Goal: Task Accomplishment & Management: Manage account settings

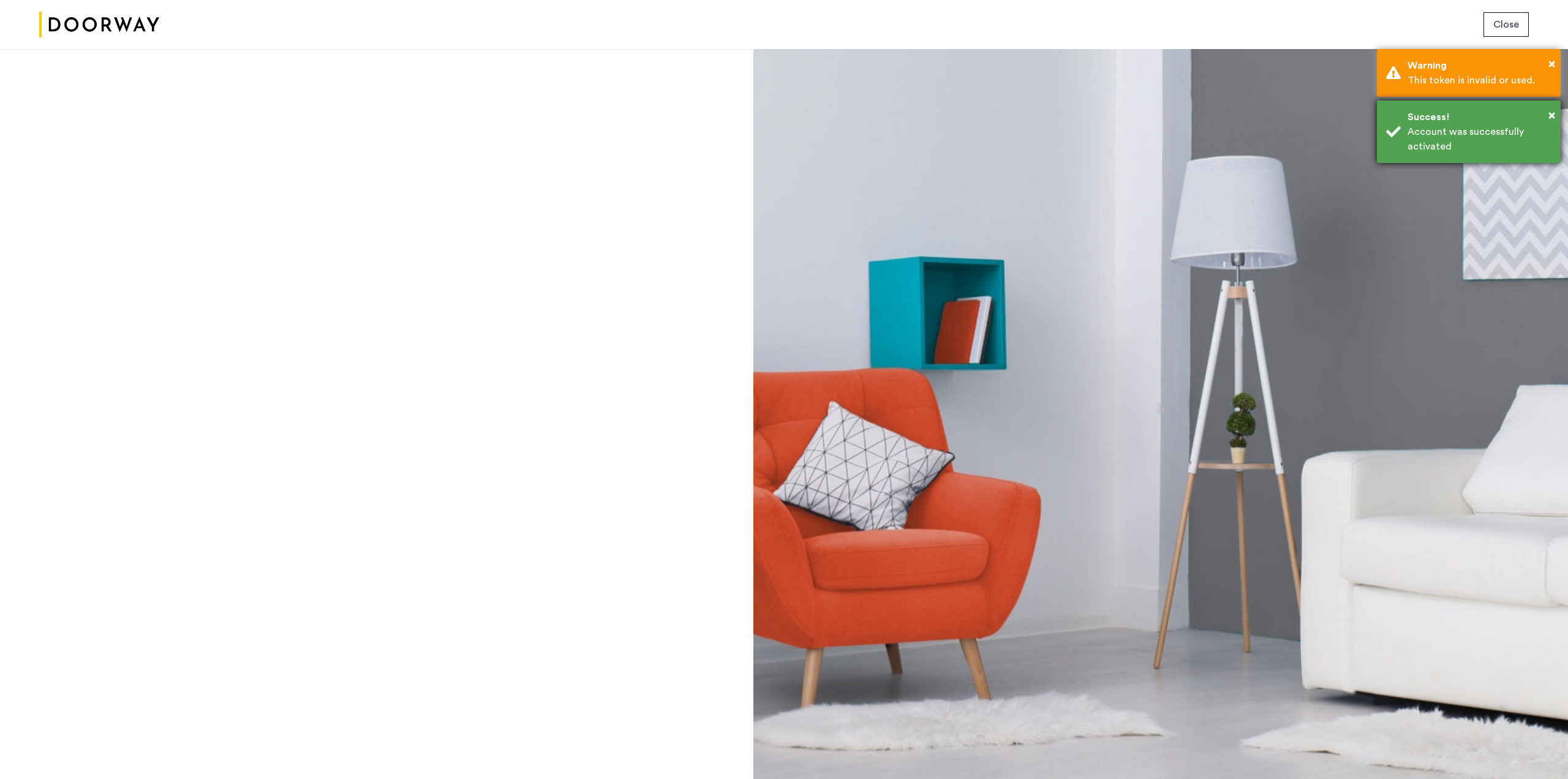
click at [1449, 148] on div "Account was successfully activated" at bounding box center [1478, 139] width 144 height 29
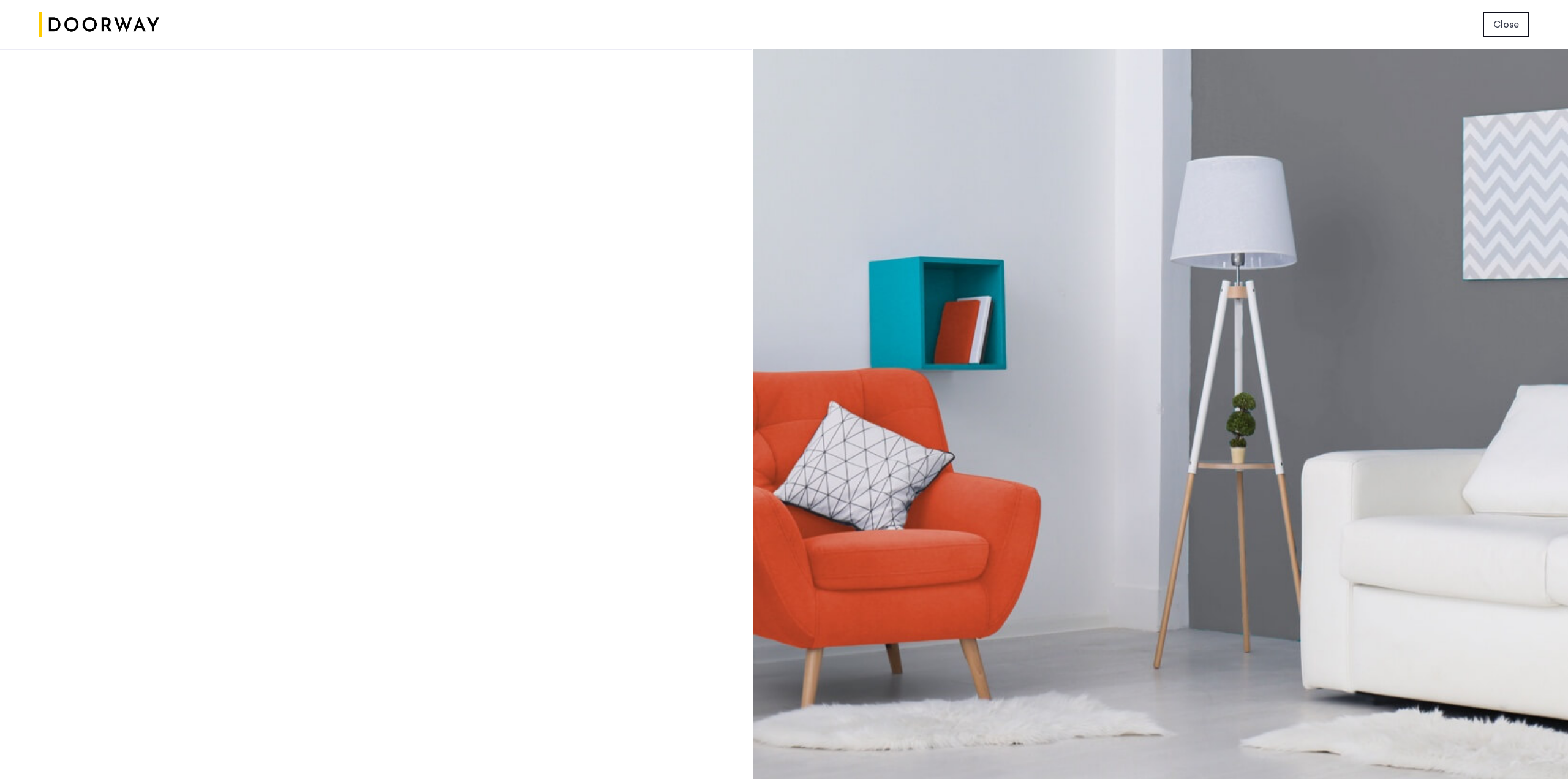
click at [1498, 27] on span "Close" at bounding box center [1506, 25] width 26 height 15
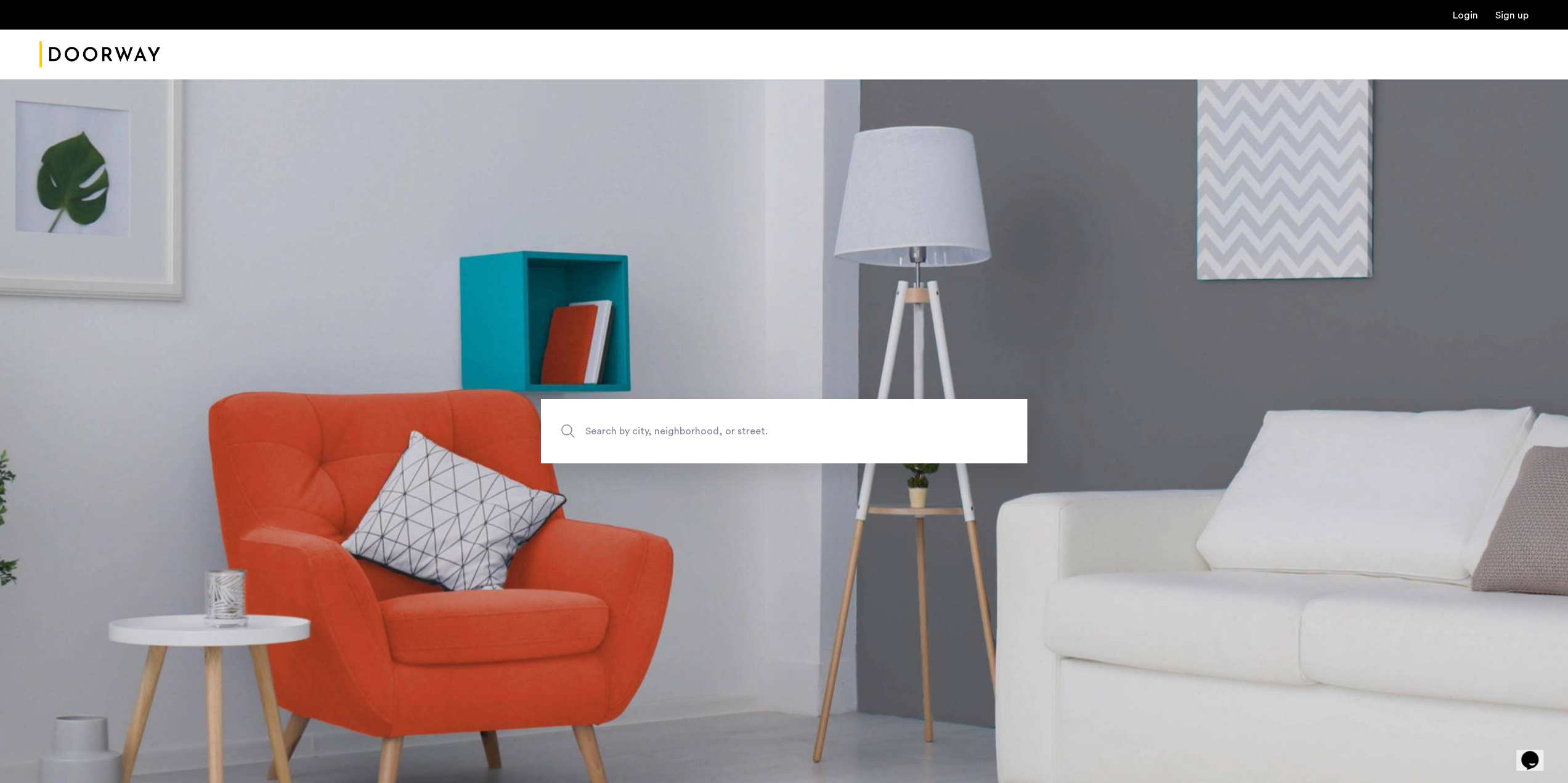
click at [1459, 23] on div "Login Sign up" at bounding box center [784, 14] width 1568 height 29
click at [1459, 18] on link "Login" at bounding box center [1465, 16] width 25 height 10
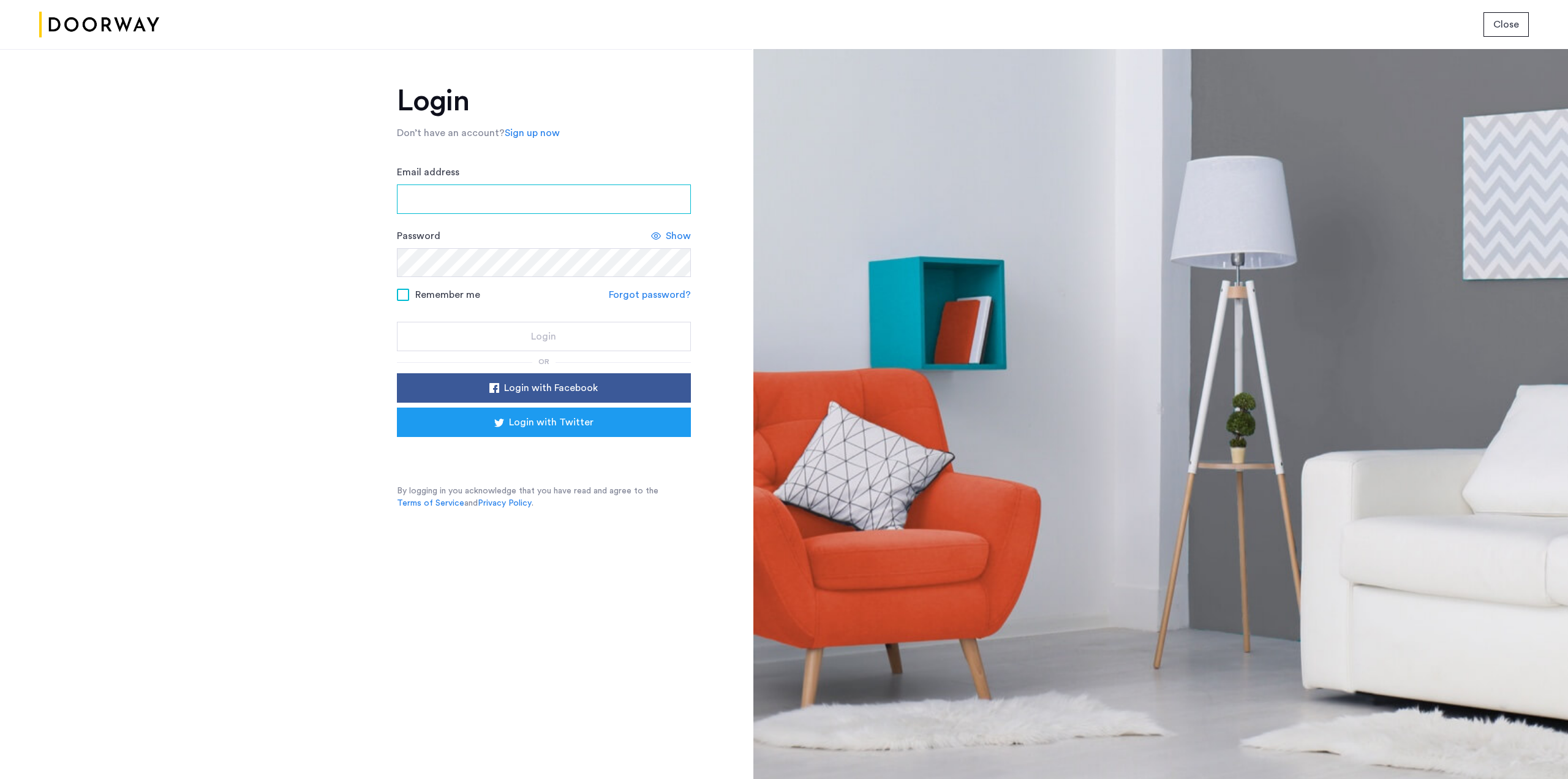
click at [540, 204] on input "Email address" at bounding box center [544, 198] width 294 height 29
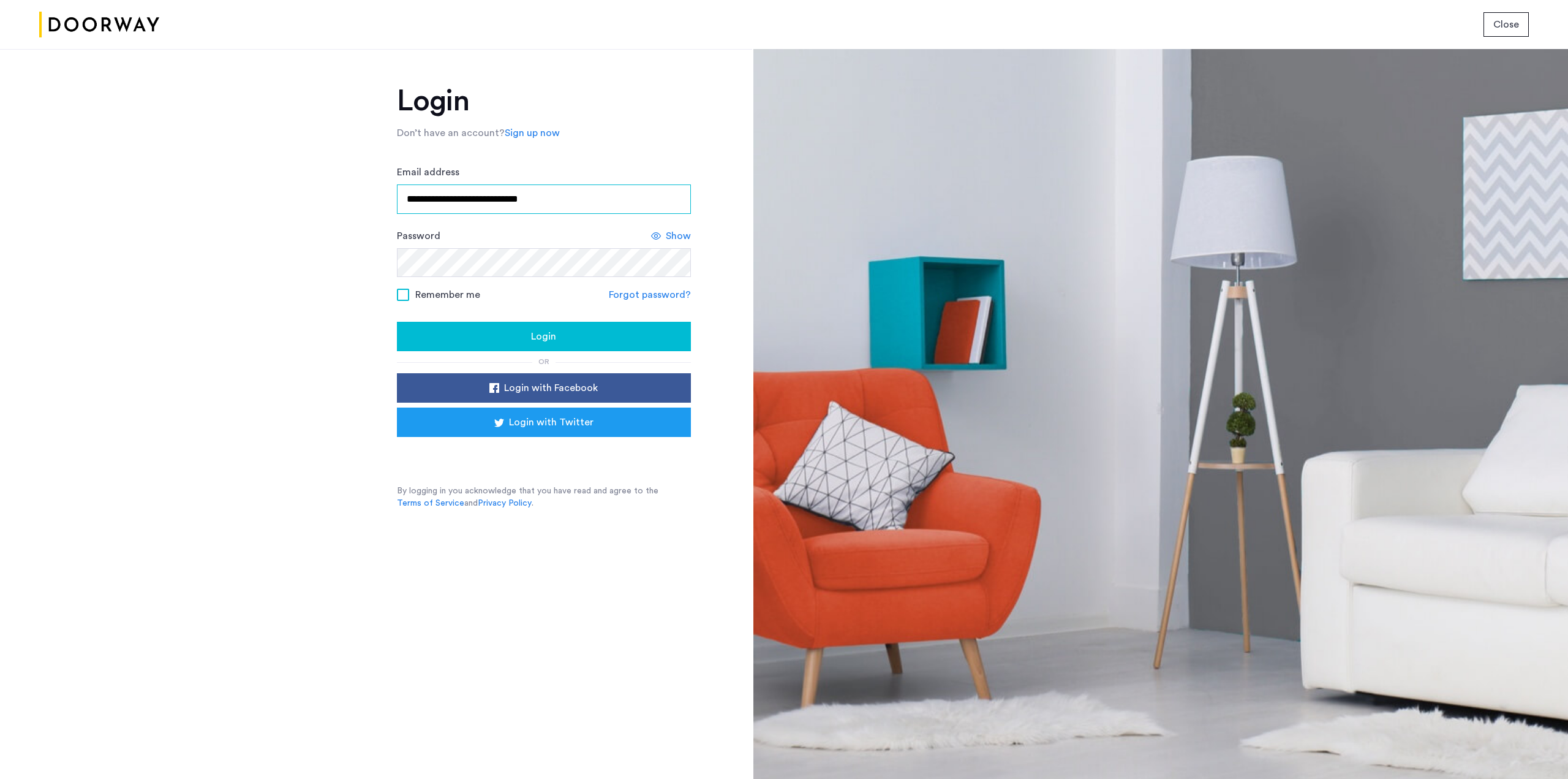
type input "**********"
click at [397, 321] on button "Login" at bounding box center [544, 336] width 294 height 29
